Goal: Browse casually

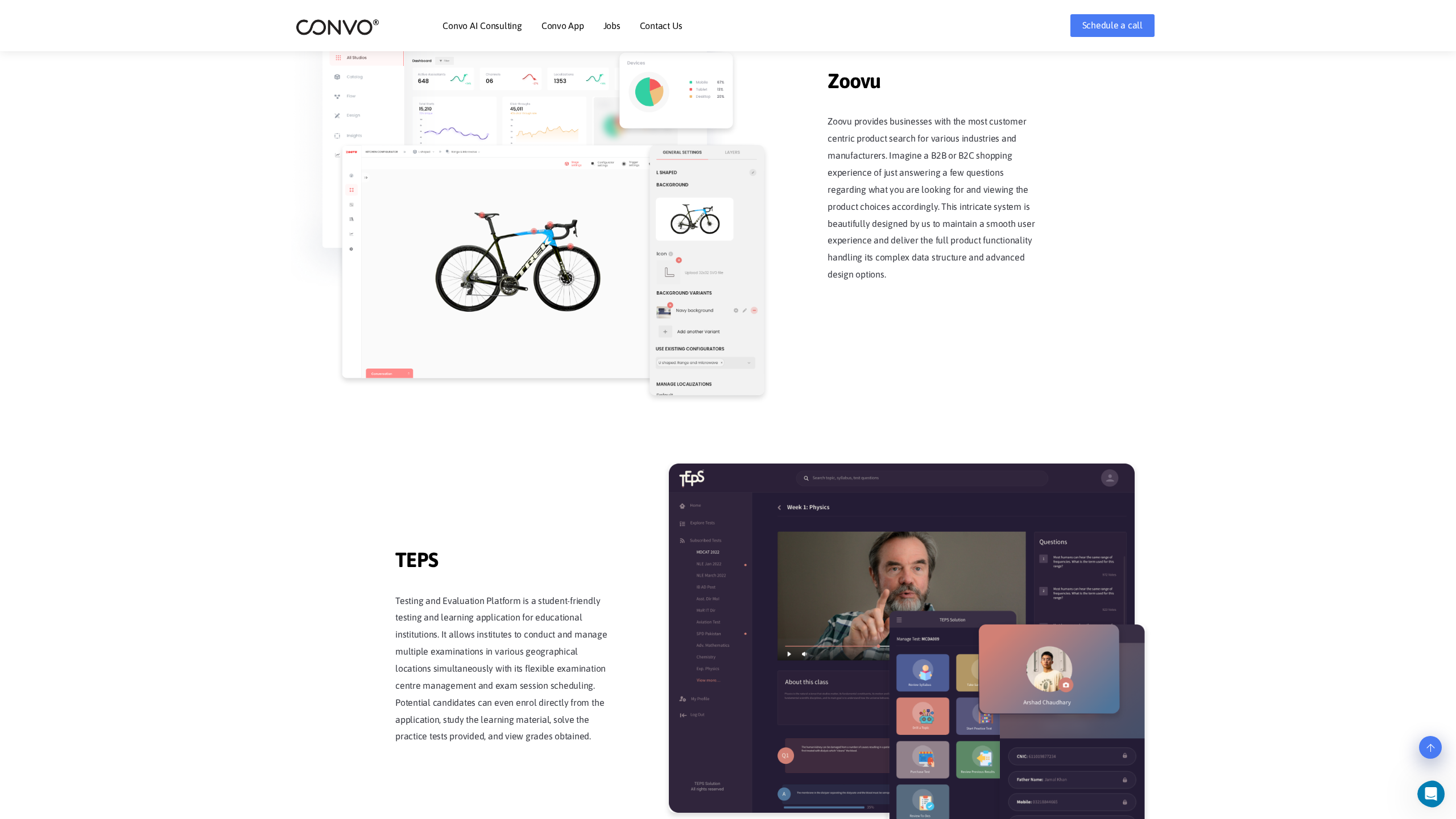
scroll to position [2229, 0]
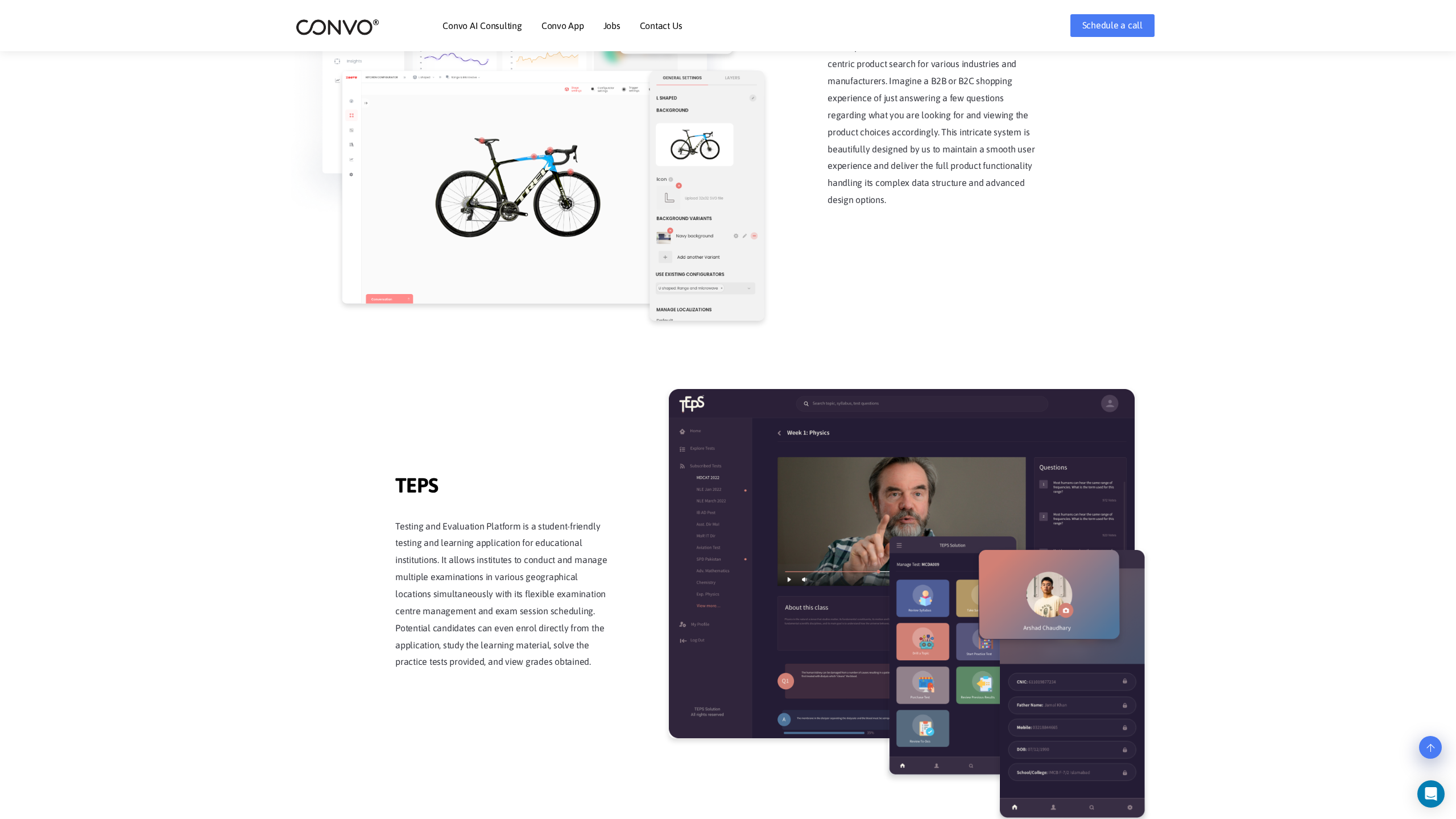
scroll to position [2229, 0]
